Goal: Information Seeking & Learning: Learn about a topic

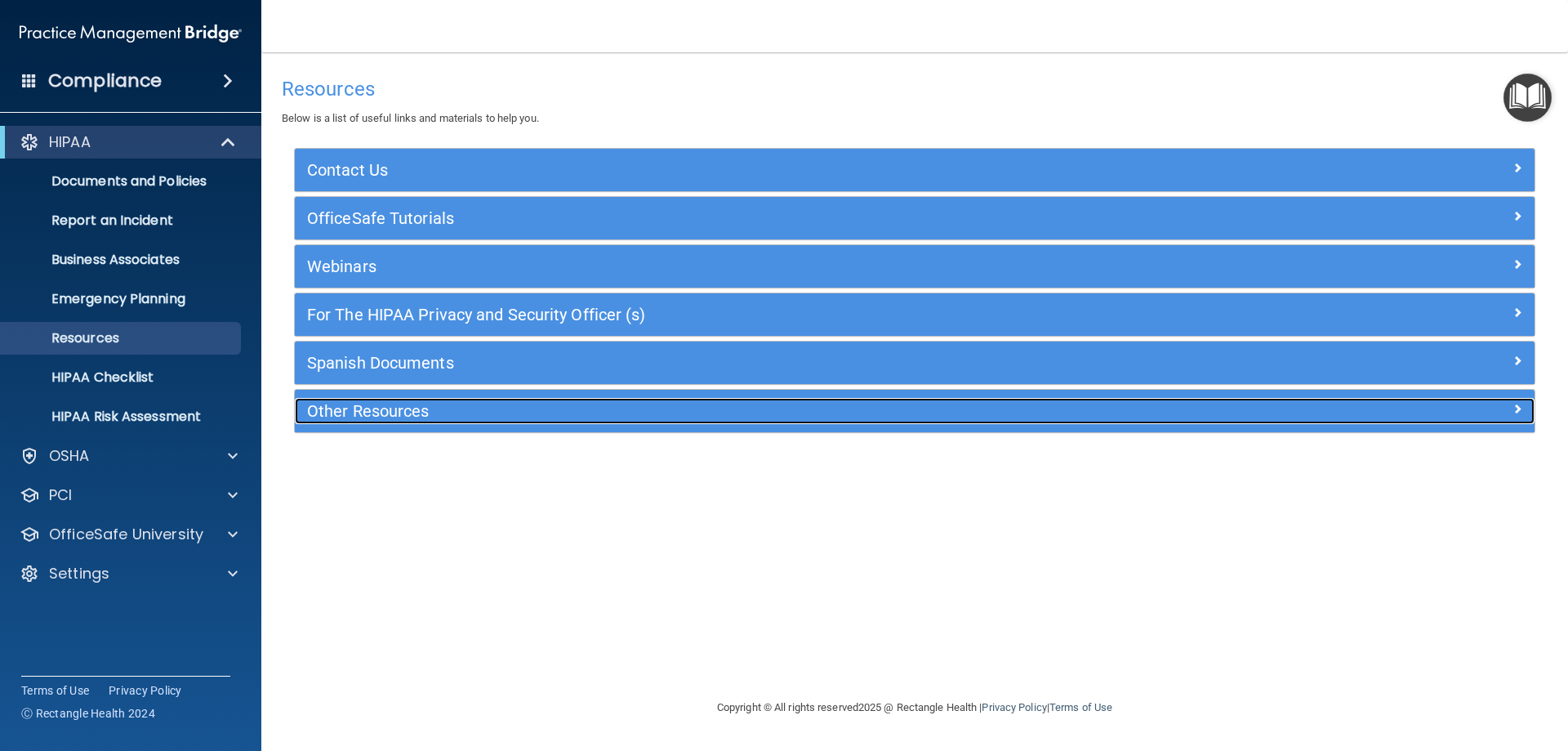
click at [338, 419] on h5 "Other Resources" at bounding box center [760, 410] width 905 height 18
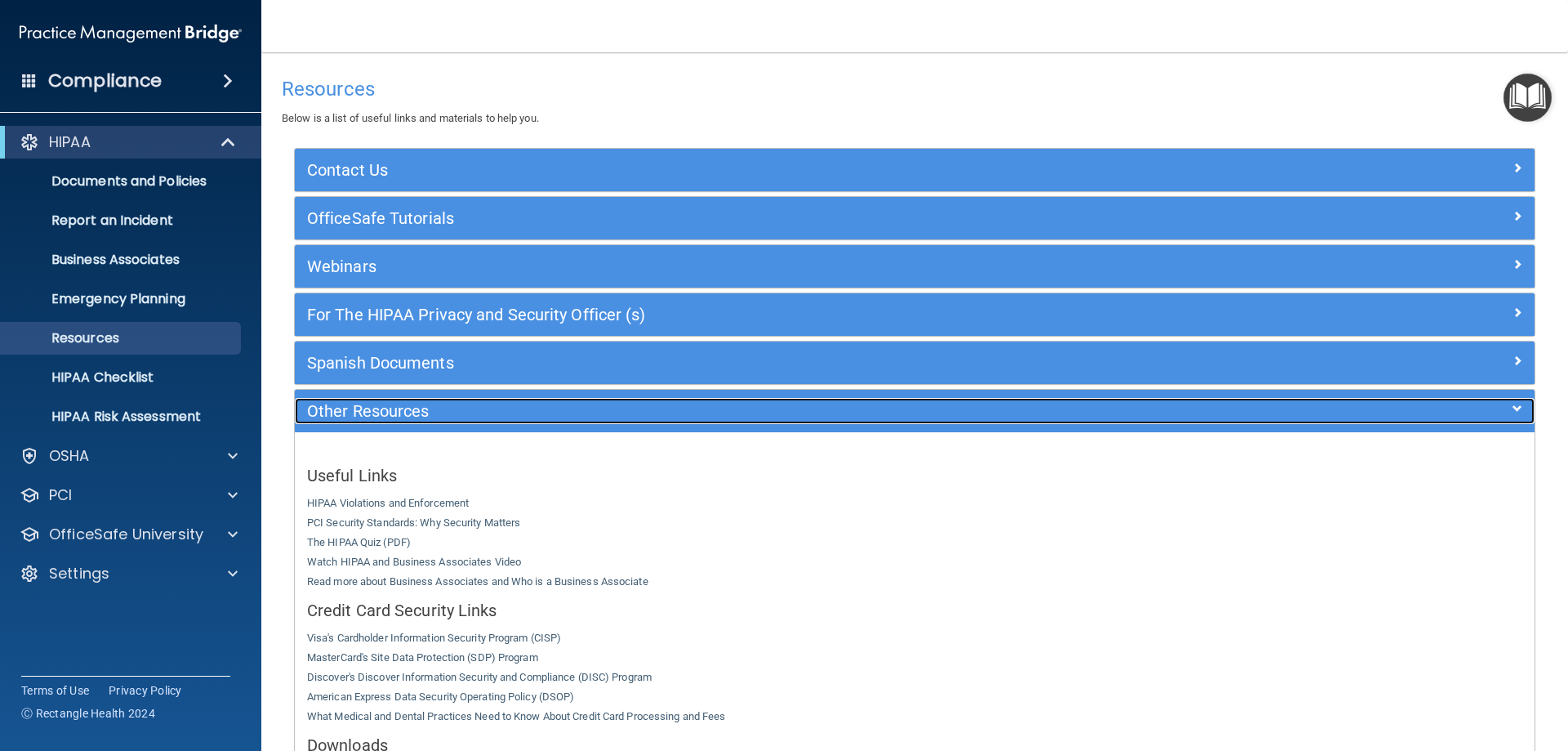
click at [351, 410] on h5 "Other Resources" at bounding box center [760, 410] width 905 height 18
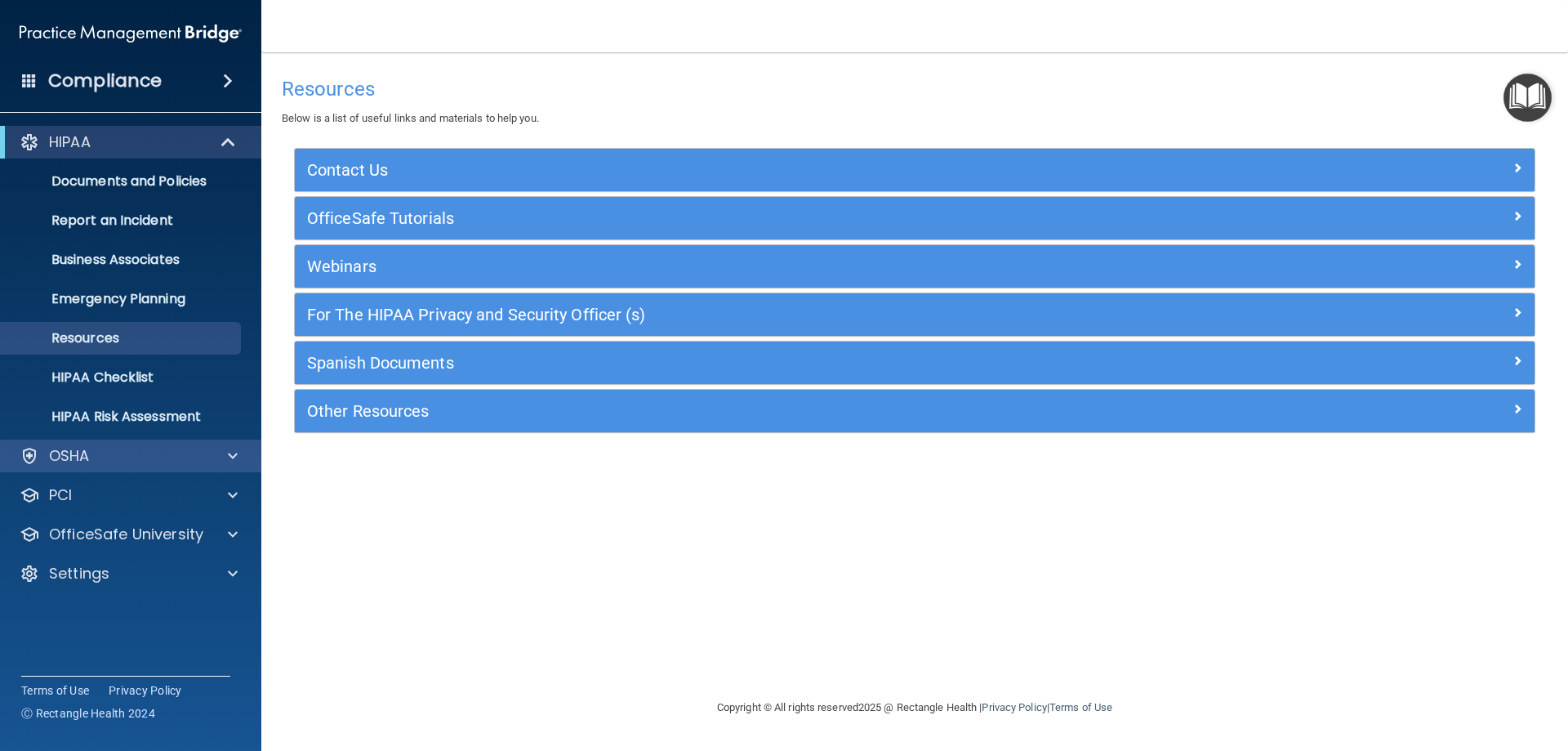
click at [165, 444] on div "OSHA" at bounding box center [131, 455] width 262 height 33
click at [231, 446] on span at bounding box center [233, 456] width 10 height 20
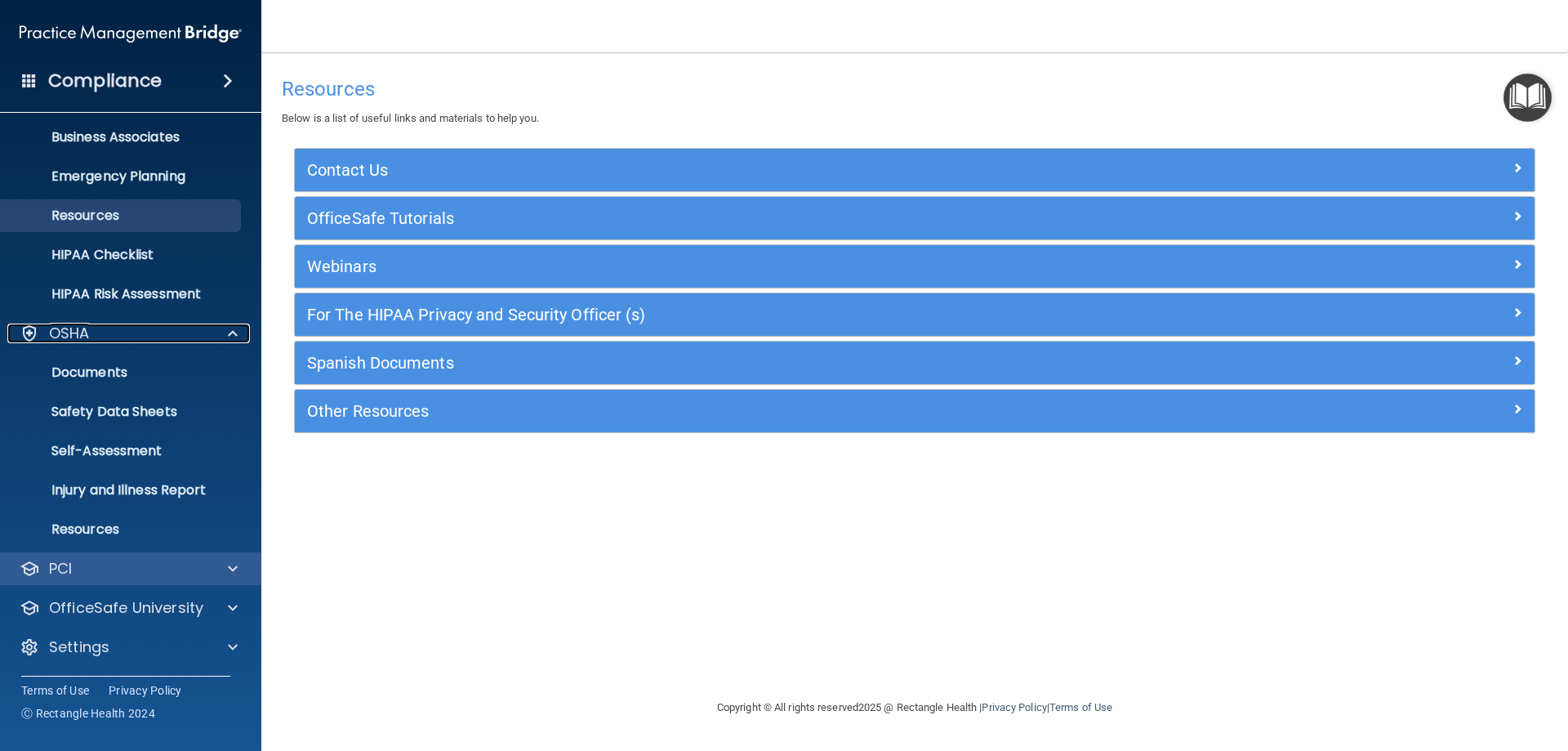
scroll to position [124, 0]
click at [182, 490] on p "Injury and Illness Report" at bounding box center [122, 489] width 223 height 16
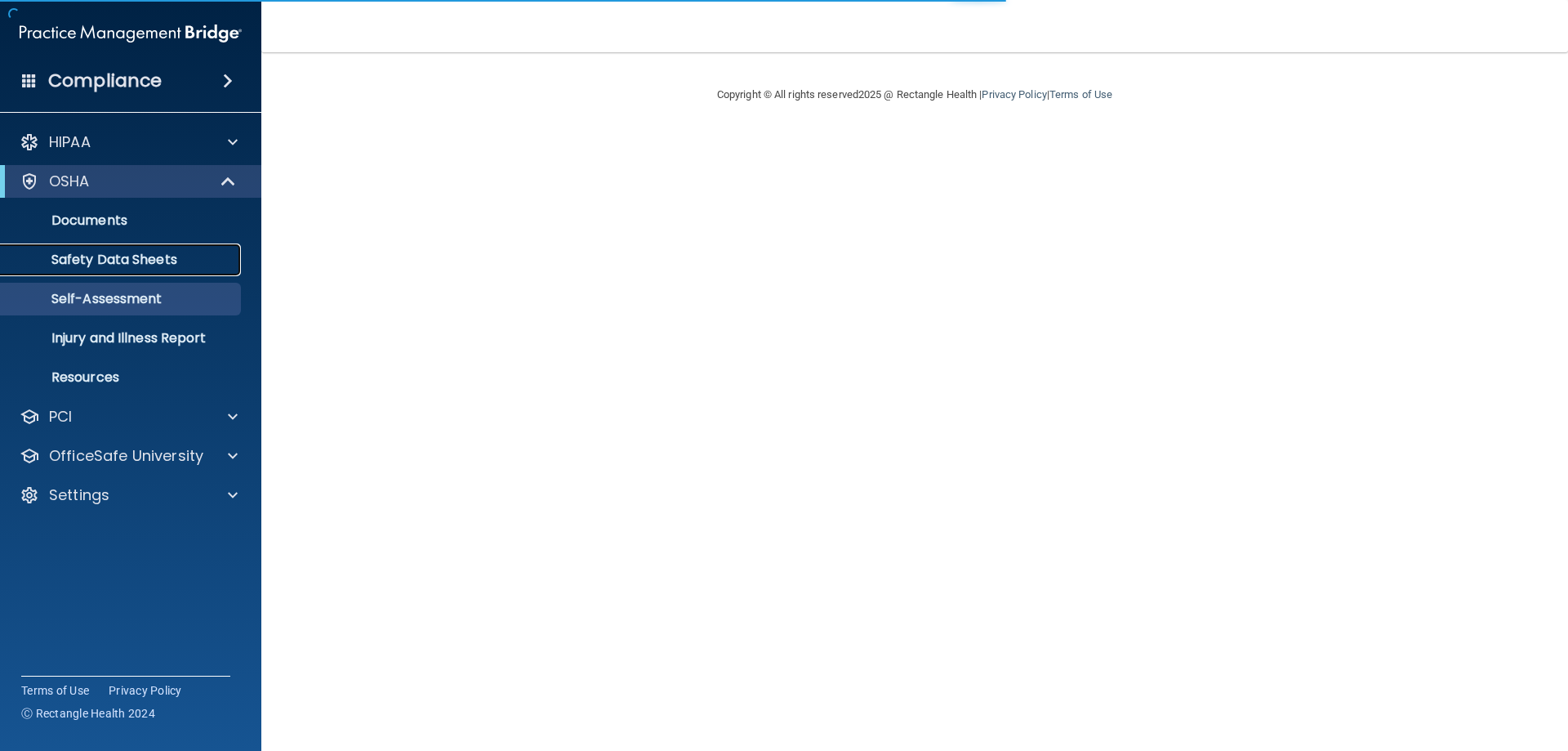
click at [178, 263] on p "Safety Data Sheets" at bounding box center [122, 260] width 223 height 16
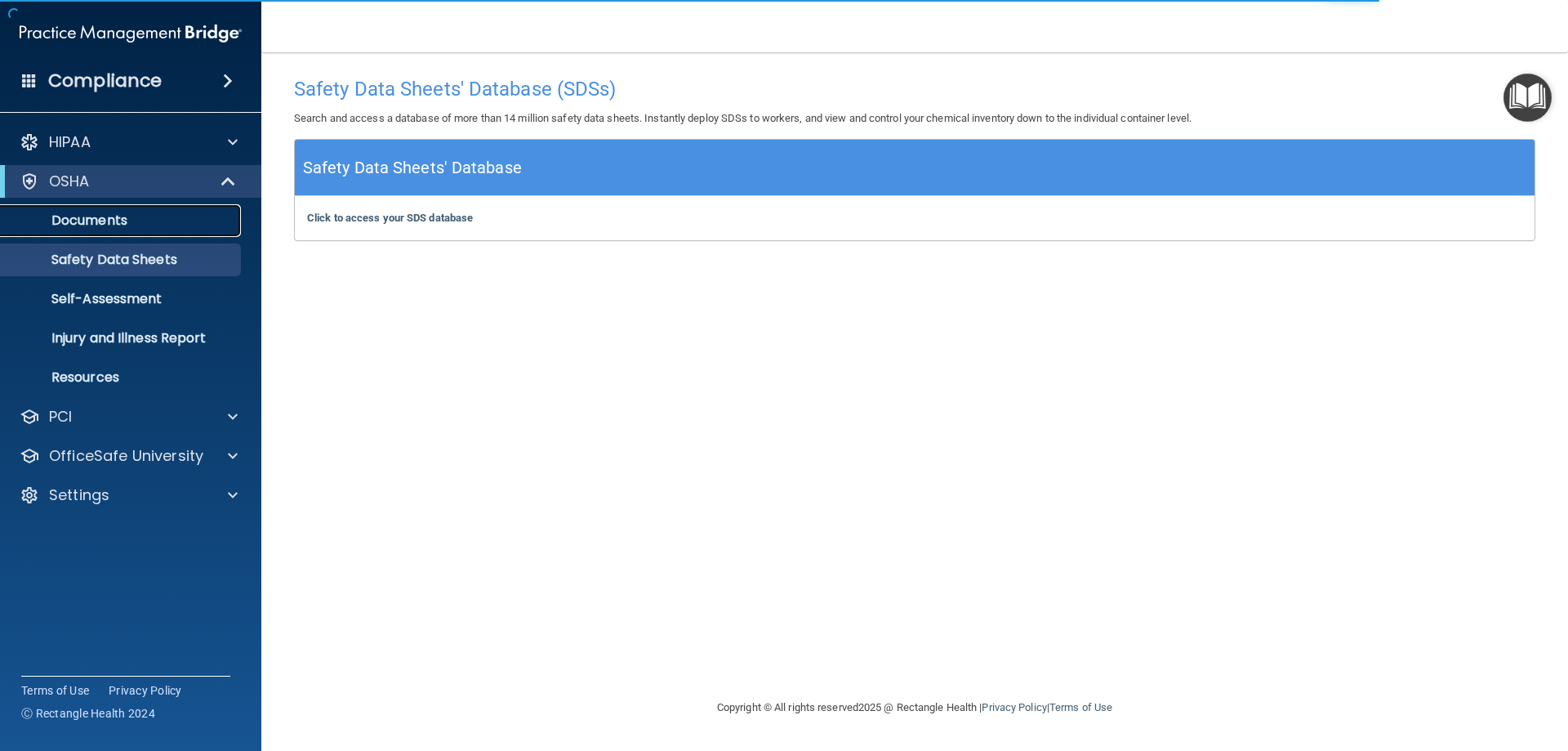
click at [148, 228] on p "Documents" at bounding box center [122, 221] width 223 height 16
